Goal: Task Accomplishment & Management: Use online tool/utility

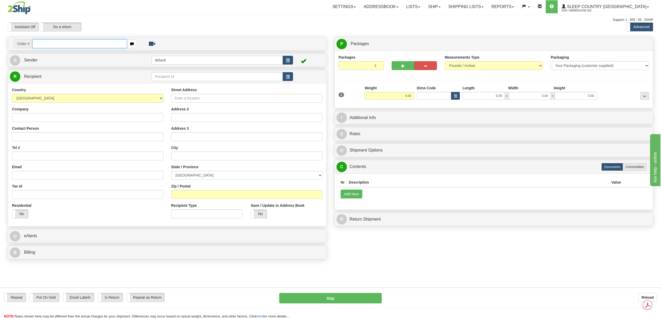
click at [78, 46] on input "text" at bounding box center [80, 43] width 94 height 9
paste input "9000I040717"
type input "9000I040717"
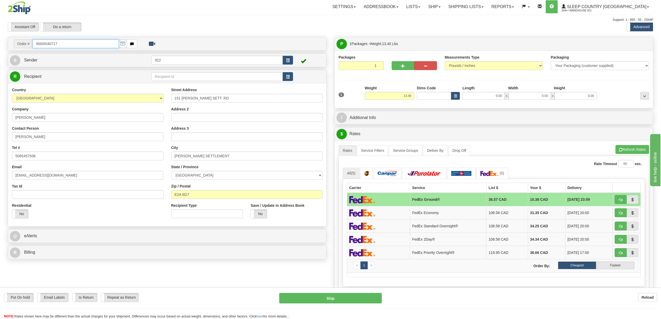
drag, startPoint x: 75, startPoint y: 44, endPoint x: 2, endPoint y: 43, distance: 72.9
click at [2, 43] on div "Toggle navigation Settings Shipping Preferences Fields Preferences New" at bounding box center [330, 224] width 661 height 448
paste input "36853"
type input "9000I036853"
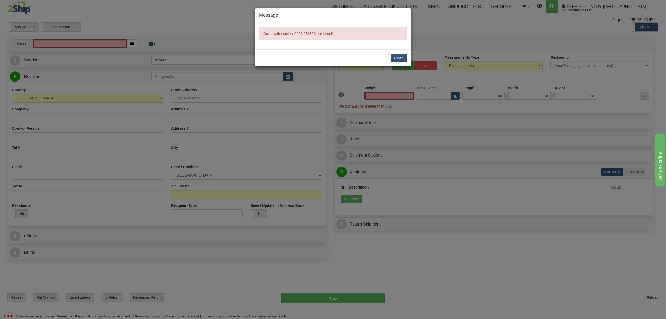
type input "0.00"
click at [401, 57] on button "Close" at bounding box center [399, 58] width 16 height 9
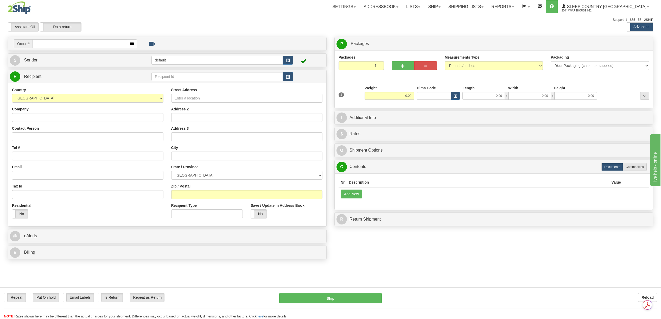
click at [72, 48] on td "Order #" at bounding box center [167, 44] width 315 height 11
click at [71, 45] on input "text" at bounding box center [80, 43] width 94 height 9
paste input "9000I040717"
type input "9000I040717"
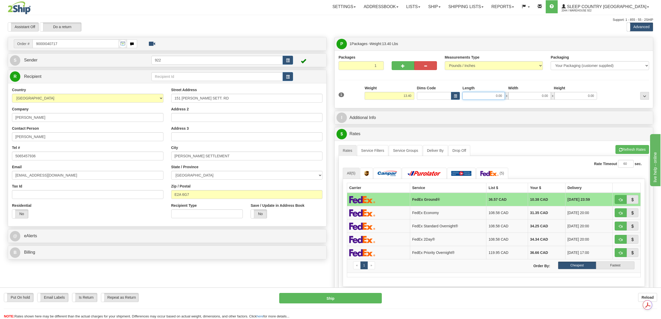
click at [495, 97] on input "0.00" at bounding box center [483, 96] width 42 height 8
type input "12.00"
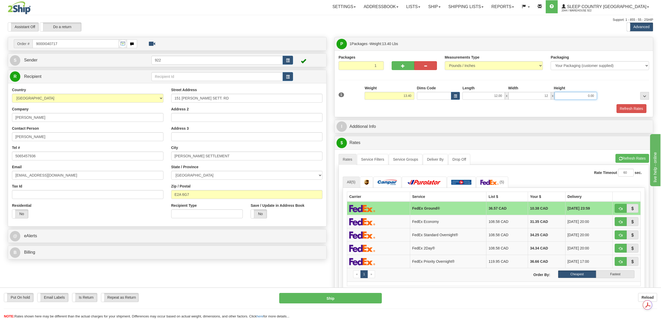
type input "12.00"
click at [624, 109] on button "Refresh Rates" at bounding box center [631, 108] width 30 height 9
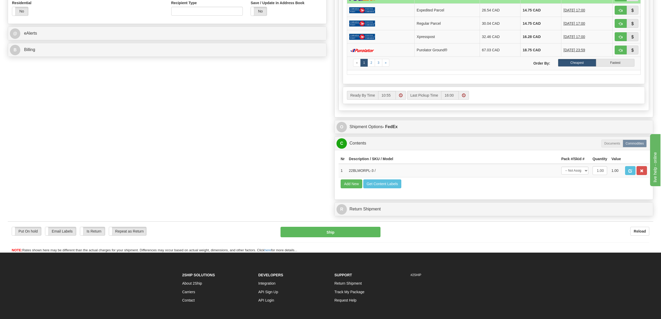
scroll to position [208, 0]
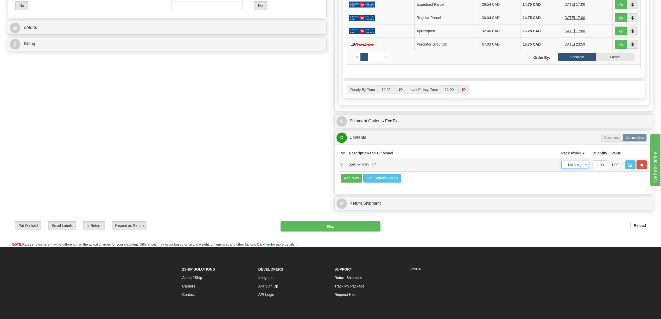
click at [585, 169] on select "-- Not Assigned -- Package 1" at bounding box center [574, 165] width 27 height 8
select select "0"
click at [561, 169] on select "-- Not Assigned -- Package 1" at bounding box center [574, 165] width 27 height 8
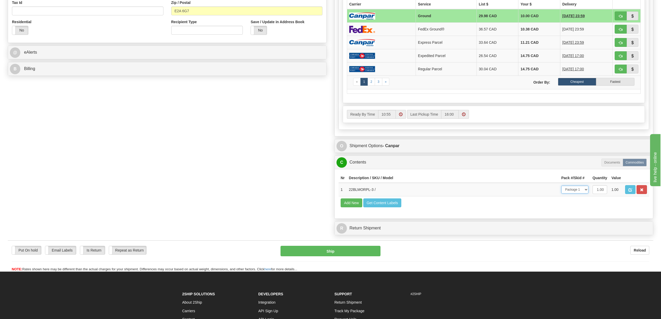
scroll to position [69, 0]
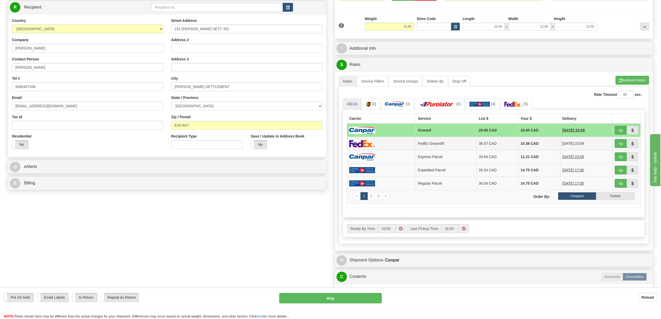
click at [526, 148] on td "10.38 CAD" at bounding box center [539, 143] width 42 height 13
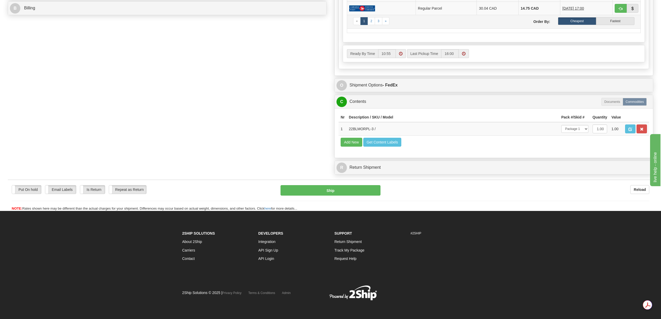
scroll to position [258, 0]
click at [357, 191] on button "Ship" at bounding box center [330, 190] width 100 height 10
type input "92"
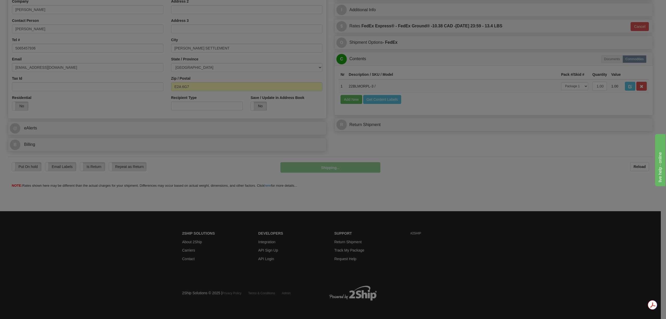
scroll to position [108, 0]
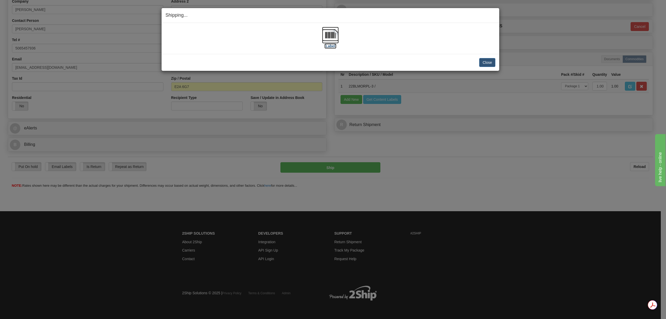
click at [335, 36] on img at bounding box center [330, 35] width 17 height 17
click at [489, 65] on button "Close" at bounding box center [487, 62] width 16 height 9
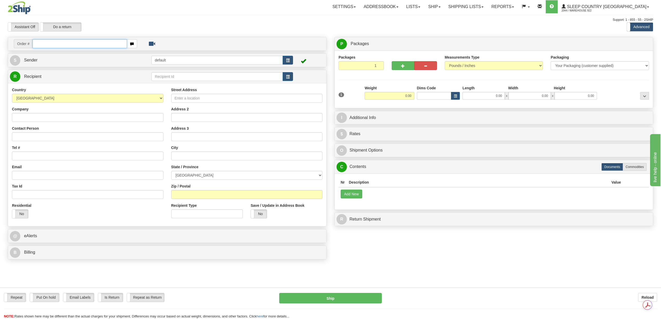
click at [52, 43] on input "text" at bounding box center [80, 43] width 94 height 9
paste input "9000I039606"
type input "9000I039606"
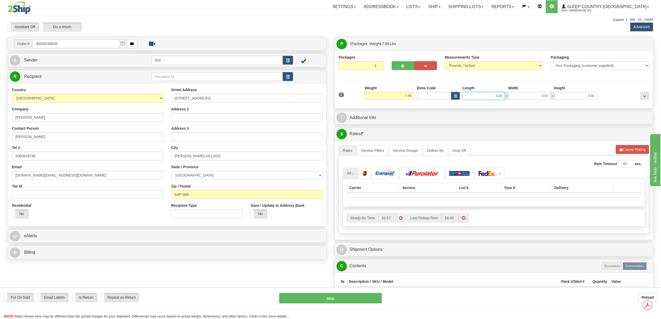
click at [494, 98] on input "0.00" at bounding box center [483, 96] width 42 height 8
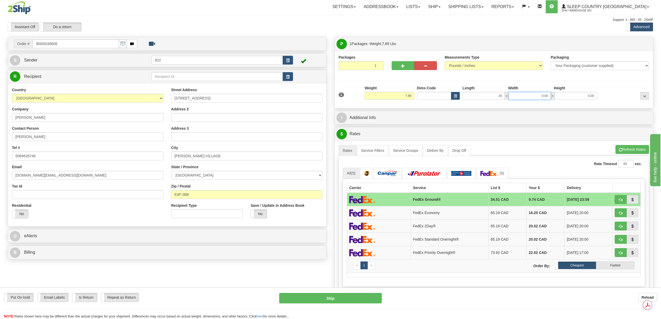
type input "20.00"
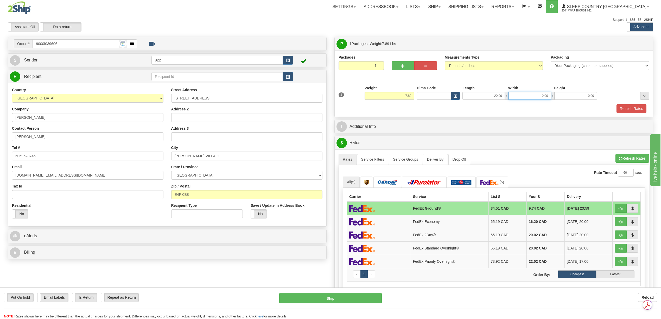
type input "2"
type input "12.00"
click at [624, 113] on button "Refresh Rates" at bounding box center [631, 108] width 30 height 9
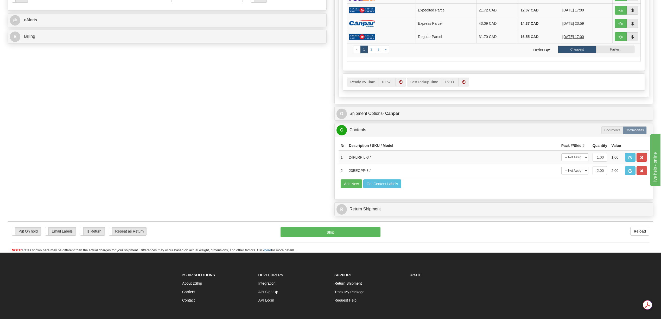
scroll to position [173, 0]
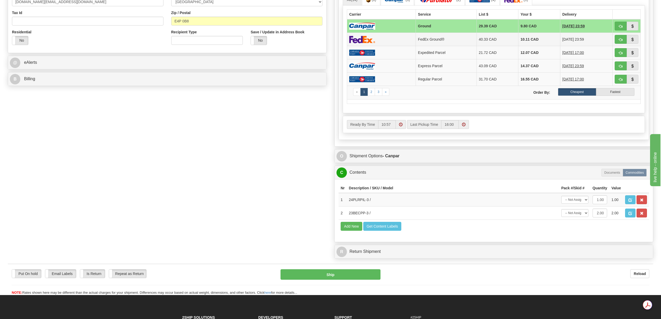
click at [522, 43] on td "10.11 CAD" at bounding box center [539, 39] width 42 height 13
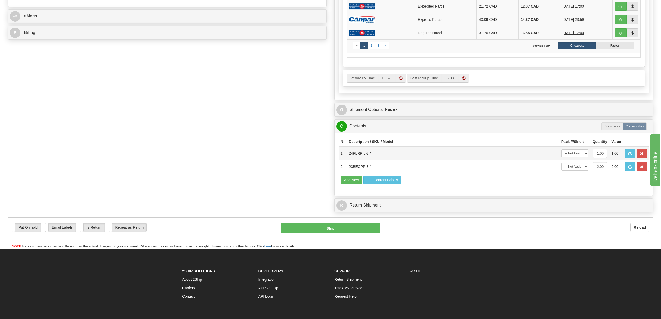
scroll to position [280, 0]
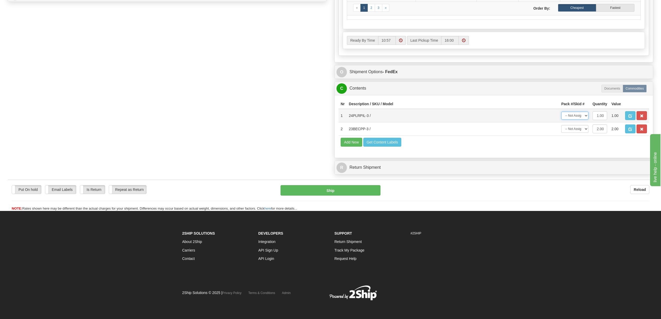
click at [587, 112] on select "-- Not Assigned -- Package 1" at bounding box center [574, 116] width 27 height 8
select select "0"
click at [561, 112] on select "-- Not Assigned -- Package 1" at bounding box center [574, 116] width 27 height 8
click at [585, 125] on select "-- Not Assigned -- Package 1" at bounding box center [574, 129] width 27 height 8
select select "0"
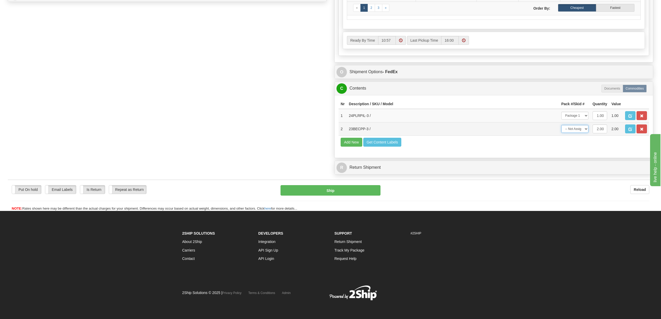
click at [561, 125] on select "-- Not Assigned -- Package 1" at bounding box center [574, 129] width 27 height 8
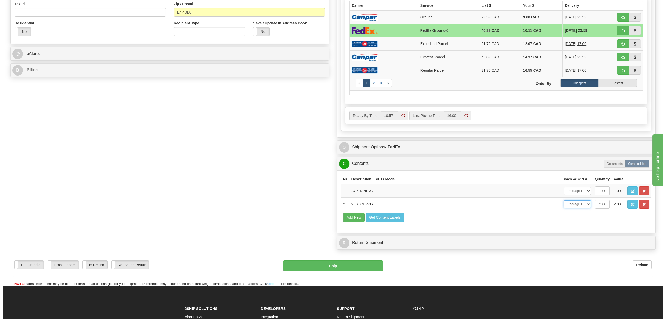
scroll to position [176, 0]
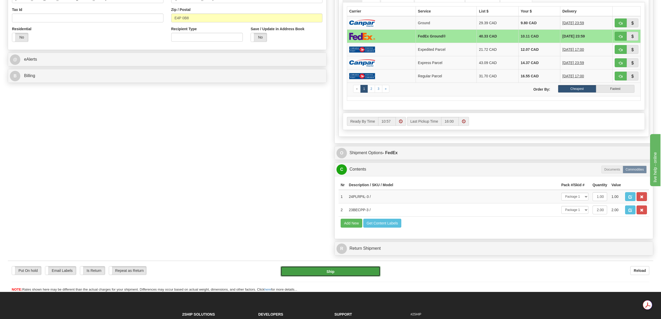
click at [346, 276] on button "Ship" at bounding box center [330, 271] width 100 height 10
type input "92"
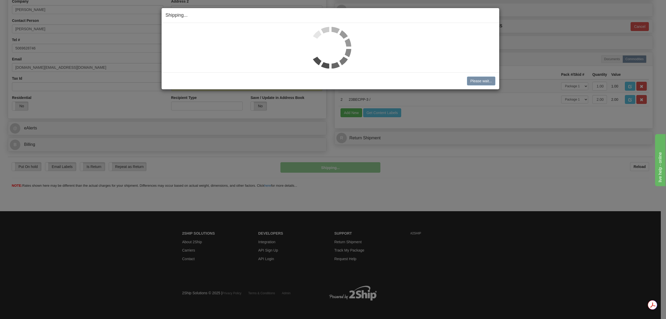
scroll to position [108, 0]
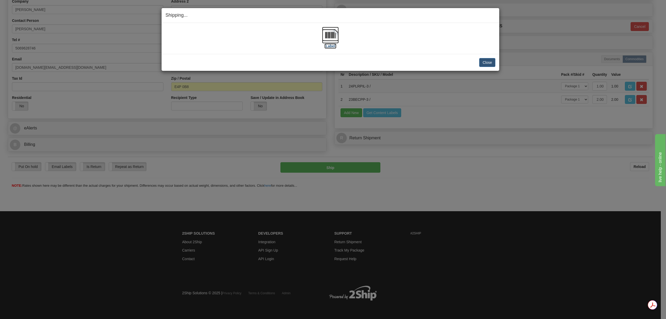
click at [336, 38] on img at bounding box center [330, 35] width 17 height 17
click at [481, 63] on button "Close" at bounding box center [487, 62] width 16 height 9
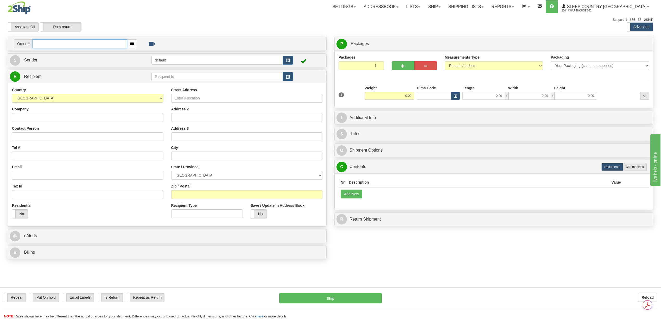
click at [47, 44] on input "text" at bounding box center [80, 43] width 94 height 9
paste input "9000I038816"
type input "9000I038816"
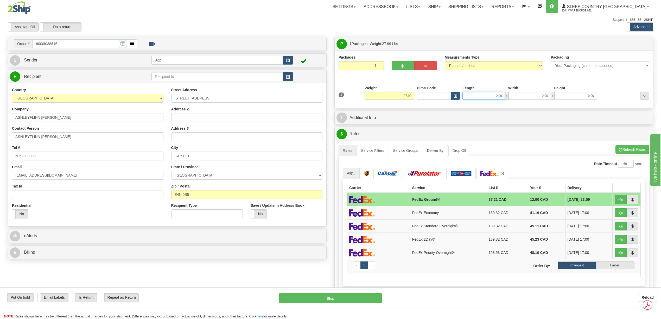
click at [501, 95] on input "0.00" at bounding box center [483, 96] width 42 height 8
type input "20.00"
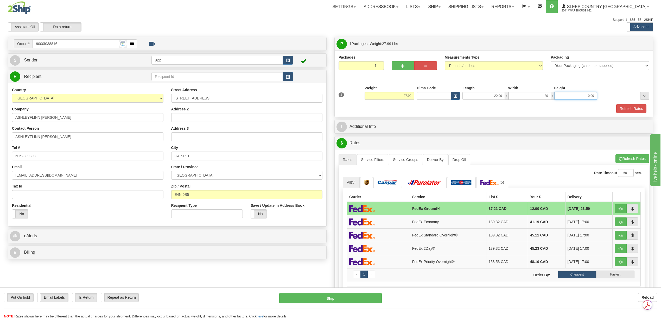
type input "20.00"
type input "40.00"
click at [623, 110] on button "Refresh Rates" at bounding box center [631, 108] width 30 height 9
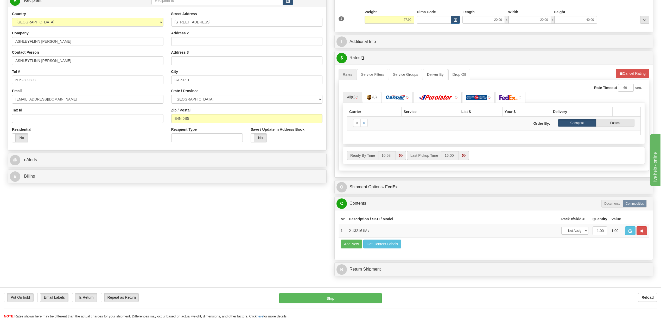
scroll to position [104, 0]
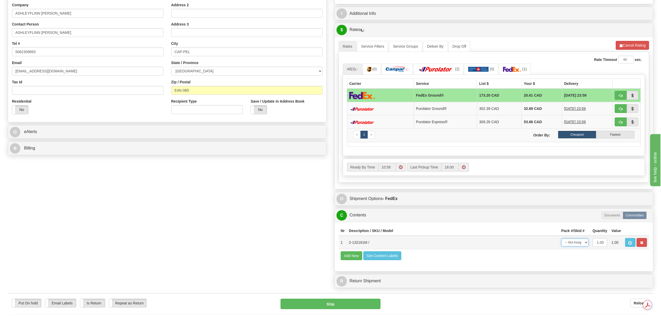
click at [583, 246] on select "-- Not Assigned -- Package 1" at bounding box center [574, 242] width 27 height 8
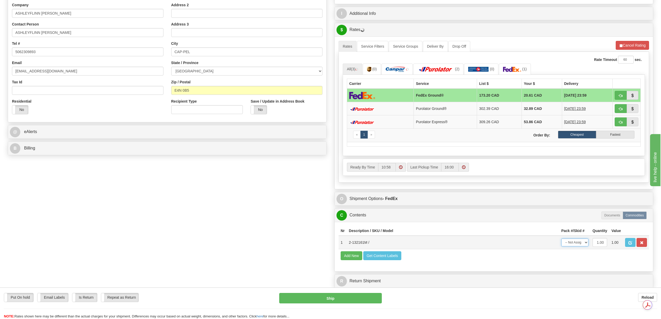
select select "0"
click at [561, 246] on select "-- Not Assigned -- Package 1" at bounding box center [574, 242] width 27 height 8
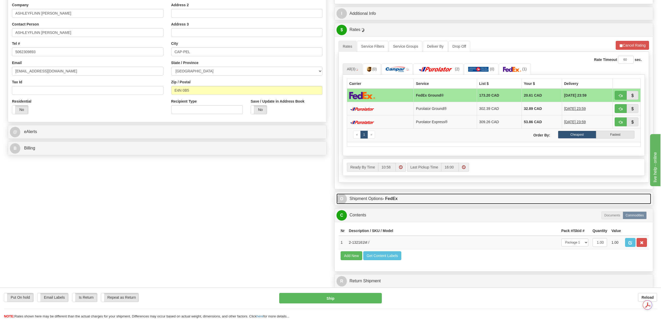
drag, startPoint x: 394, startPoint y: 204, endPoint x: 413, endPoint y: 203, distance: 19.8
click at [394, 204] on link "O Shipment Options - FedEx" at bounding box center [493, 198] width 315 height 11
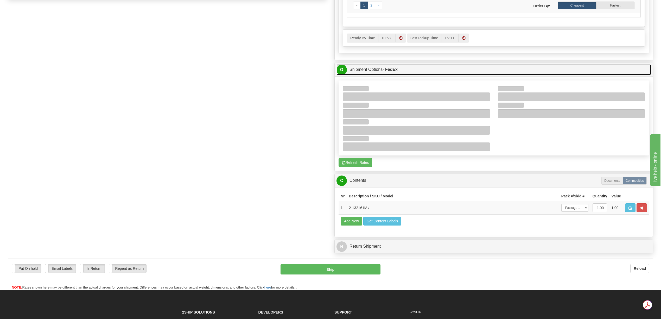
scroll to position [277, 0]
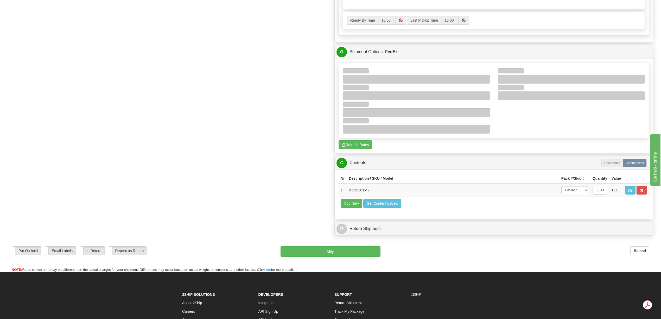
click at [516, 137] on div at bounding box center [494, 100] width 310 height 74
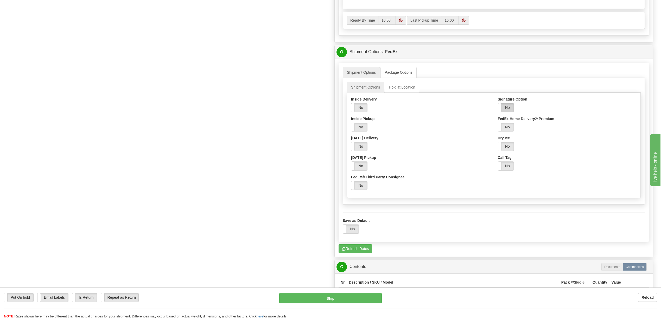
click at [509, 112] on label "No" at bounding box center [506, 107] width 16 height 9
click at [558, 131] on select "Adult Direct Indirect No Signature Required Service Default" at bounding box center [531, 127] width 66 height 9
select select "2"
click at [498, 127] on select "Adult Direct Indirect No Signature Required Service Default" at bounding box center [531, 127] width 66 height 9
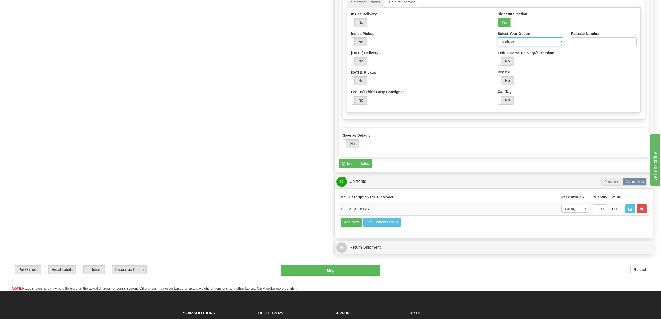
scroll to position [457, 0]
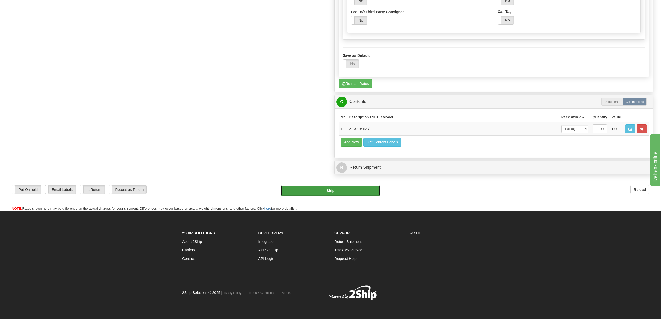
click at [322, 189] on button "Ship" at bounding box center [330, 190] width 100 height 10
type input "92"
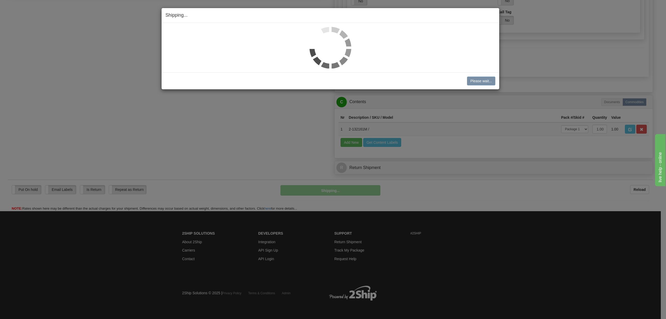
scroll to position [276, 0]
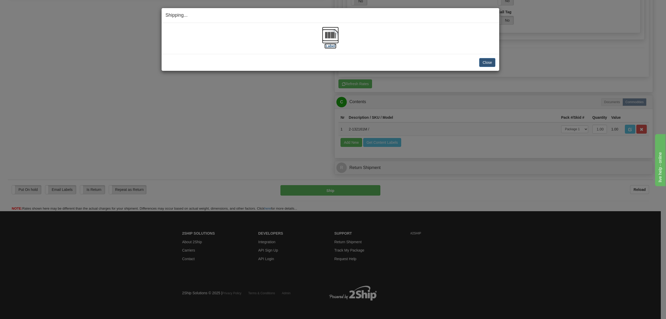
click at [329, 39] on img at bounding box center [330, 35] width 17 height 17
click at [489, 61] on button "Close" at bounding box center [487, 62] width 16 height 9
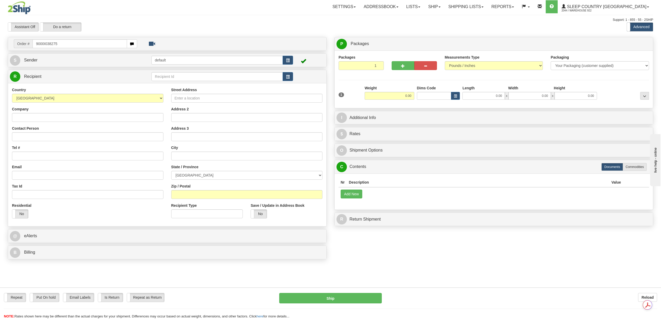
type input "9000I038275"
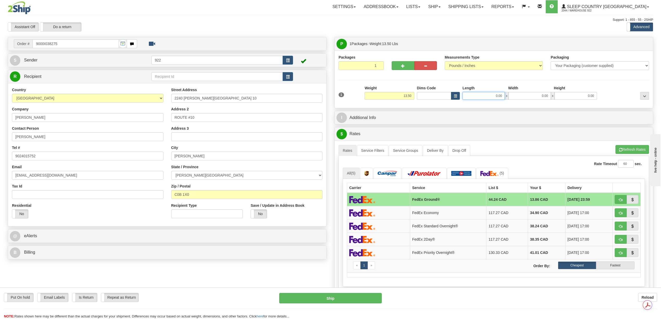
click at [500, 94] on input "0.00" at bounding box center [483, 96] width 42 height 8
type input "24.00"
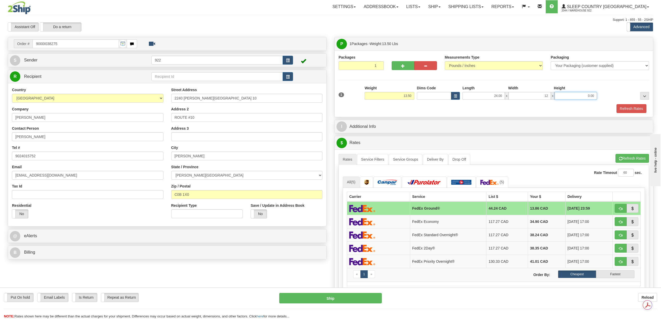
type input "12.00"
click at [621, 104] on div "Packaging Your Packaging (customer supplied) Envelope (carrier supplied) Pack (…" at bounding box center [506, 104] width 287 height 0
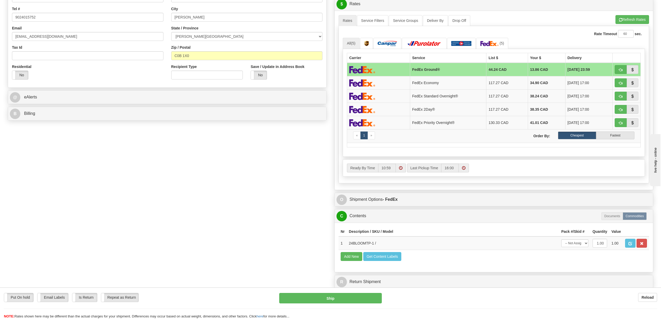
scroll to position [69, 0]
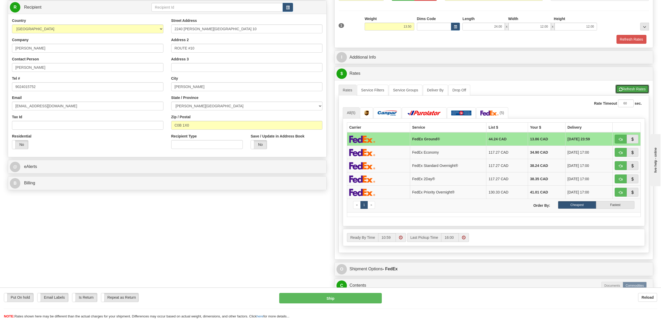
click at [630, 88] on button "Refresh Rates" at bounding box center [632, 89] width 34 height 9
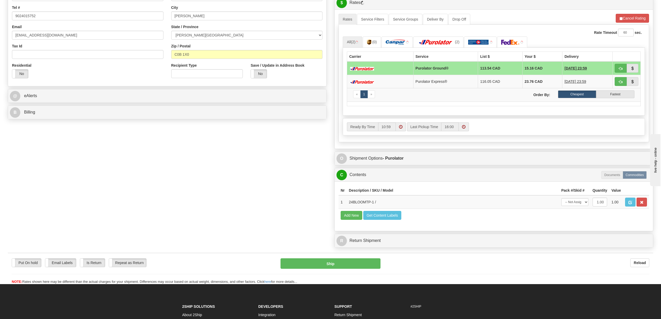
scroll to position [173, 0]
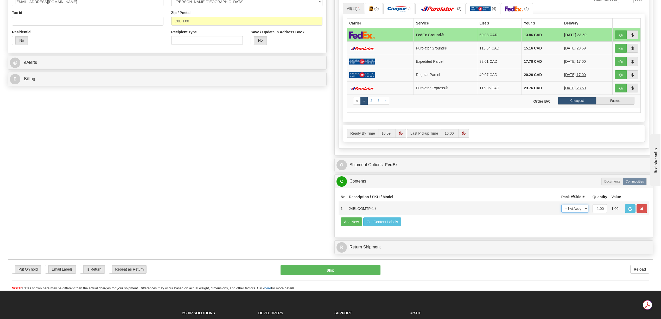
click at [584, 212] on select "-- Not Assigned -- Package 1" at bounding box center [574, 209] width 27 height 8
select select "0"
click at [561, 212] on select "-- Not Assigned -- Package 1" at bounding box center [574, 209] width 27 height 8
click at [530, 52] on td "13.86 CAD" at bounding box center [541, 48] width 40 height 13
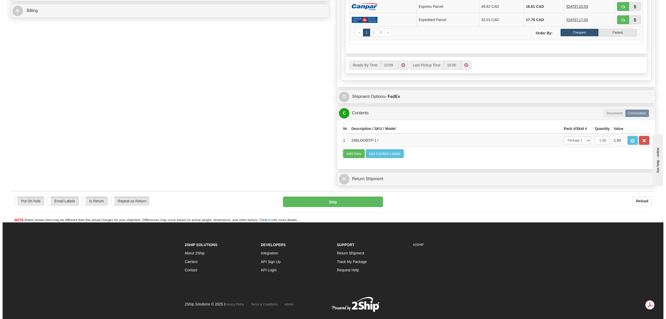
scroll to position [243, 0]
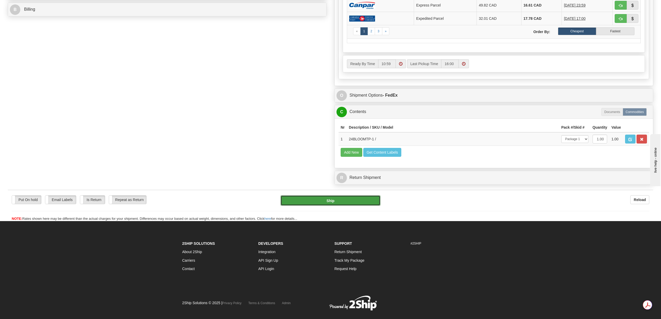
click at [371, 206] on button "Ship" at bounding box center [330, 200] width 100 height 10
type input "92"
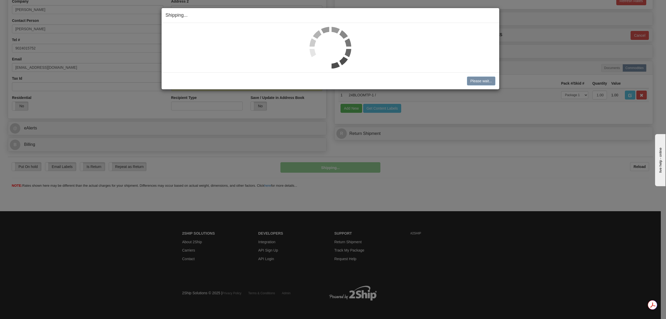
scroll to position [108, 0]
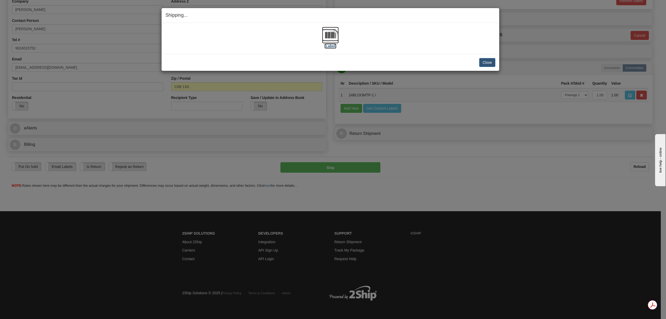
click at [335, 41] on img at bounding box center [330, 35] width 17 height 17
click at [483, 63] on button "Close" at bounding box center [487, 62] width 16 height 9
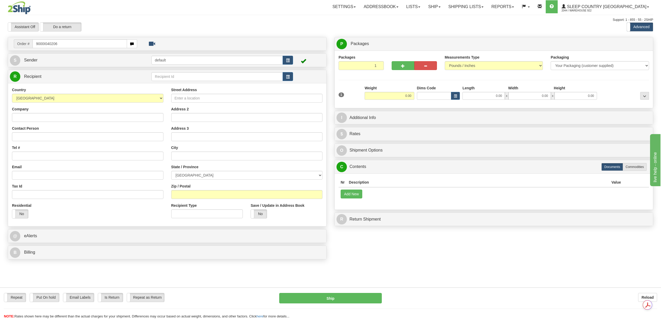
type input "9000I040206"
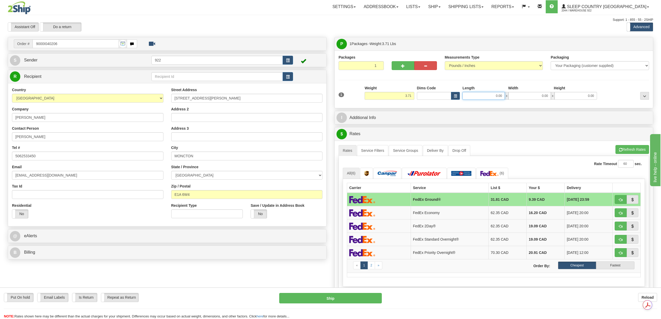
click at [487, 97] on input "0.00" at bounding box center [483, 96] width 42 height 8
type input "20.00"
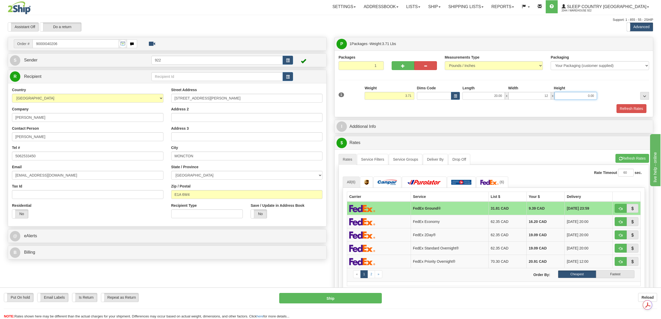
type input "12.00"
click at [623, 107] on button "Refresh Rates" at bounding box center [631, 108] width 30 height 9
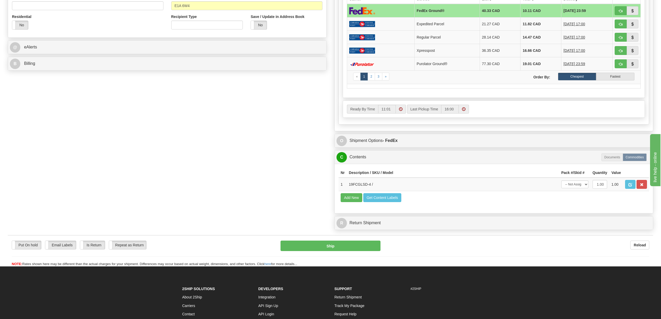
scroll to position [173, 0]
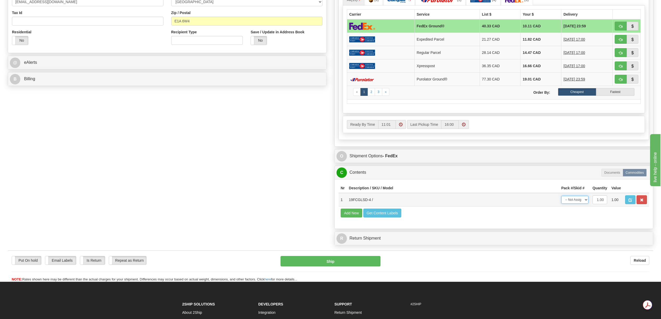
click at [585, 203] on select "-- Not Assigned -- Package 1" at bounding box center [574, 200] width 27 height 8
select select "0"
click at [561, 203] on select "-- Not Assigned -- Package 1" at bounding box center [574, 200] width 27 height 8
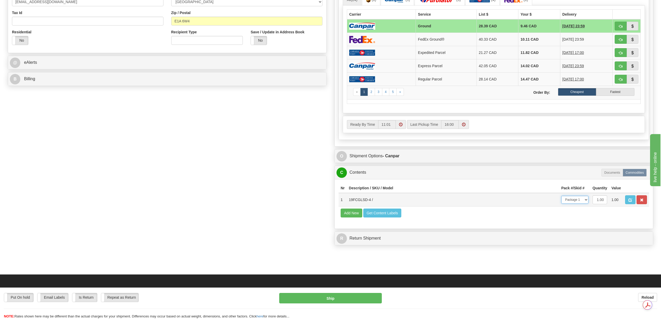
scroll to position [139, 0]
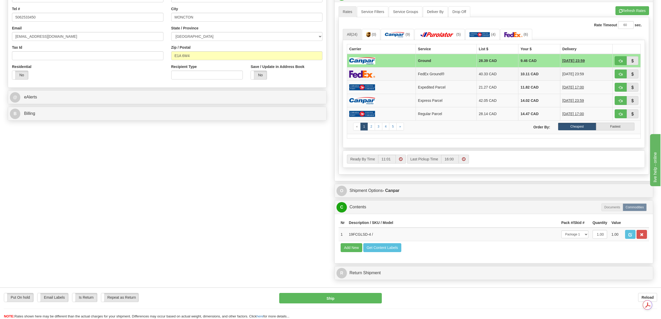
click at [518, 74] on td "10.11 CAD" at bounding box center [539, 73] width 42 height 13
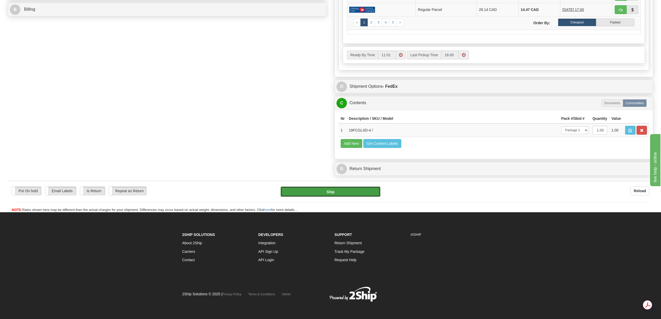
click at [345, 197] on button "Ship" at bounding box center [330, 191] width 100 height 10
type input "92"
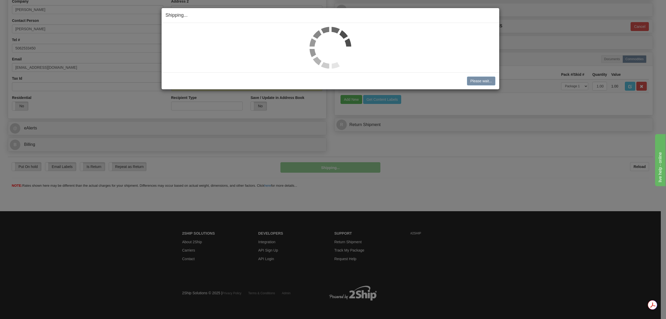
scroll to position [108, 0]
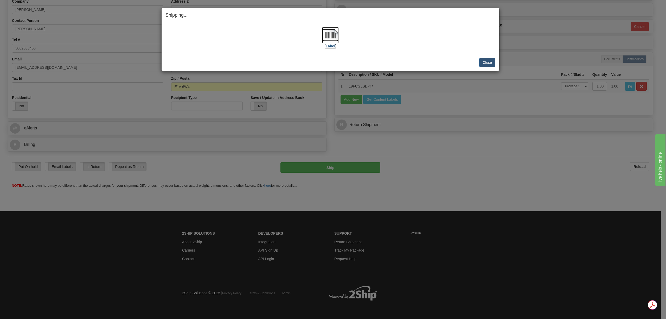
click at [332, 36] on img at bounding box center [330, 35] width 17 height 17
click at [489, 61] on button "Close" at bounding box center [487, 62] width 16 height 9
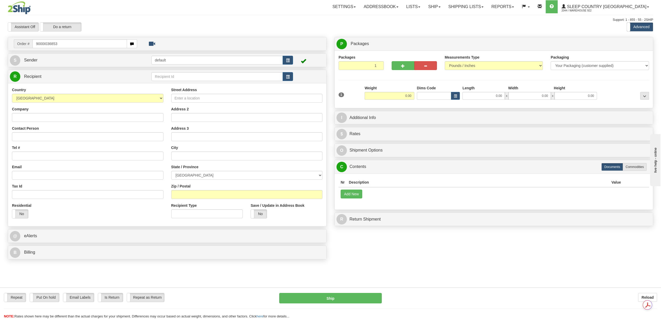
type input "9000I036853"
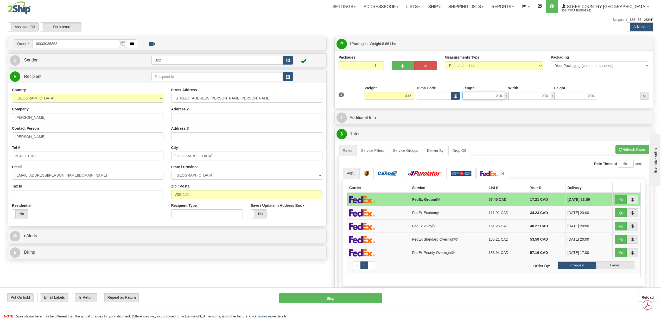
click at [487, 94] on input "0.00" at bounding box center [483, 96] width 42 height 8
type input "12.00"
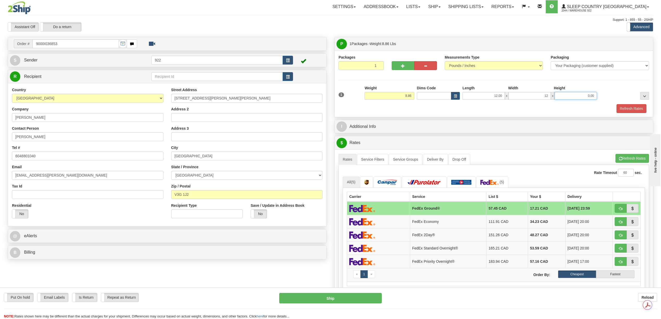
type input "12.00"
click at [640, 108] on button "Refresh Rates" at bounding box center [631, 108] width 30 height 9
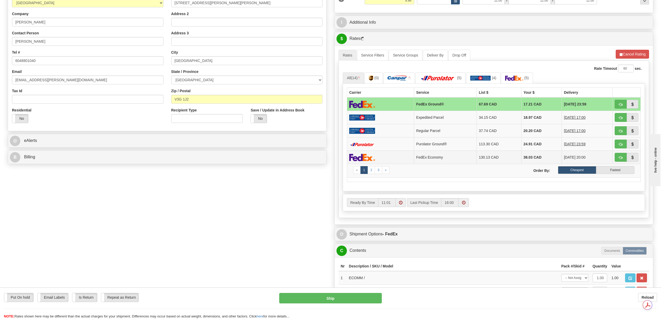
scroll to position [104, 0]
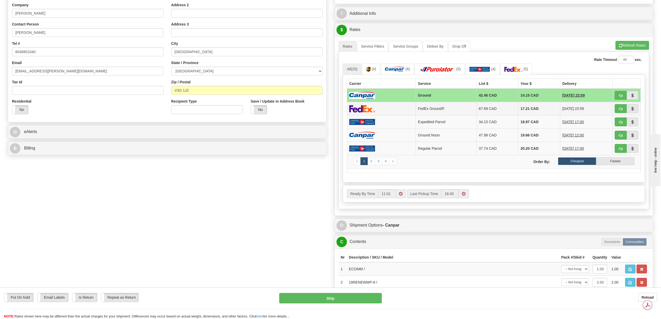
click at [487, 110] on td "67.69 CAD" at bounding box center [497, 108] width 42 height 13
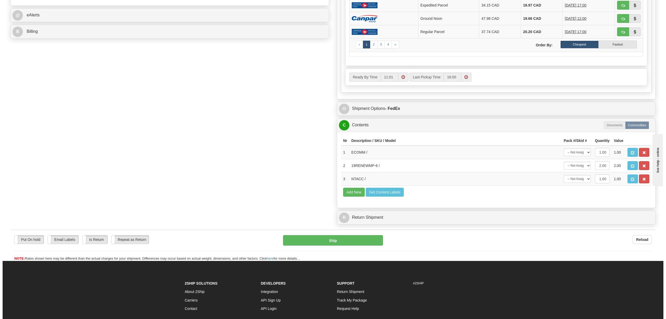
scroll to position [243, 0]
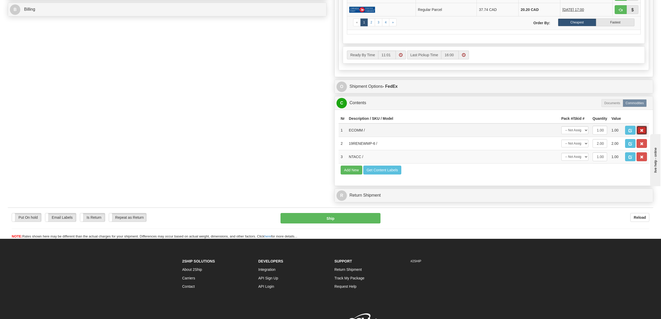
click at [641, 132] on span "button" at bounding box center [642, 130] width 4 height 3
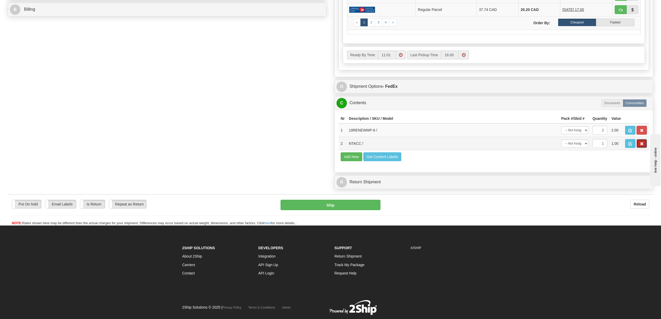
click at [641, 145] on span "button" at bounding box center [642, 143] width 4 height 3
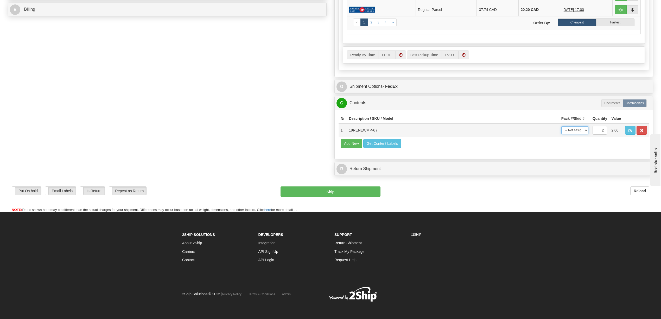
click at [585, 134] on select "-- Not Assigned -- Package 1" at bounding box center [574, 130] width 27 height 8
select select "0"
click at [561, 134] on select "-- Not Assigned -- Package 1" at bounding box center [574, 130] width 27 height 8
click at [333, 197] on button "Ship" at bounding box center [330, 191] width 100 height 10
type input "92"
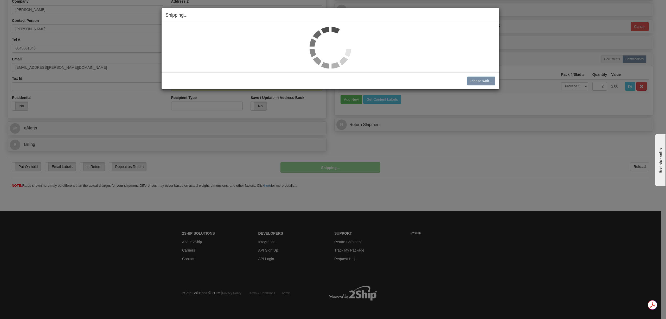
scroll to position [108, 0]
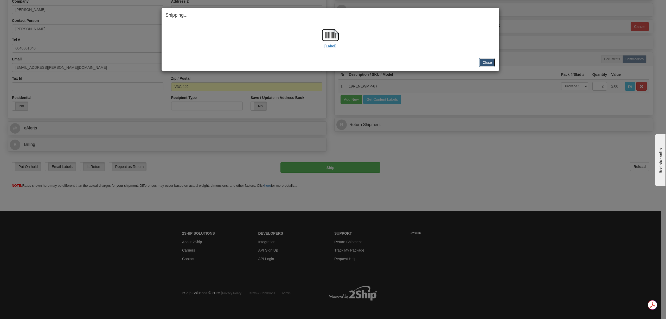
click at [485, 62] on button "Close" at bounding box center [487, 62] width 16 height 9
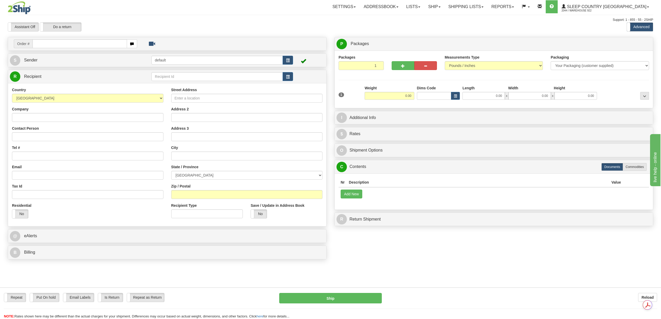
click at [445, 253] on div "Create a label for the return Create Pickup Without Label Order #" at bounding box center [330, 149] width 653 height 225
click at [448, 254] on div "Create a label for the return Create Pickup Without Label Order #" at bounding box center [330, 149] width 653 height 225
click at [37, 44] on input "text" at bounding box center [80, 43] width 94 height 9
paste input "9000I036853"
type input "9000I036853"
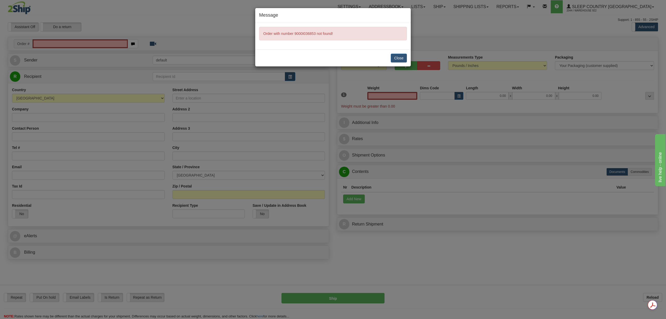
type input "0.00"
click at [400, 58] on button "Close" at bounding box center [399, 58] width 16 height 9
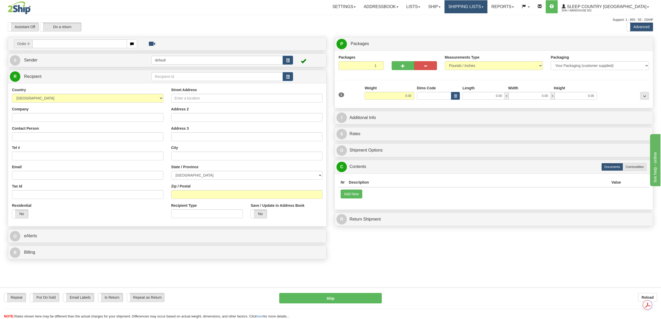
click at [487, 4] on link "Shipping lists" at bounding box center [465, 6] width 43 height 13
click at [472, 19] on span "Current Shipments" at bounding box center [457, 18] width 30 height 4
